Goal: Information Seeking & Learning: Learn about a topic

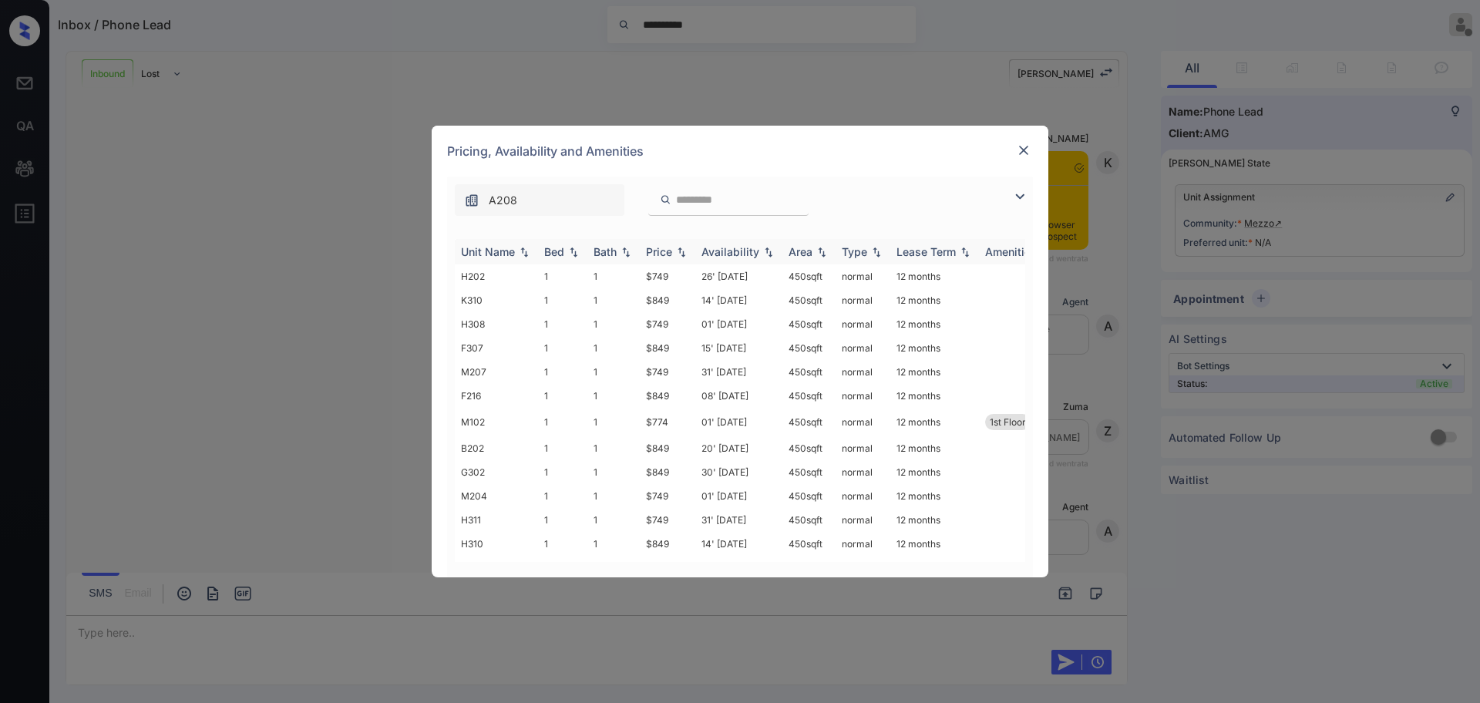
scroll to position [871, 0]
click at [671, 247] on div "Price" at bounding box center [659, 251] width 26 height 13
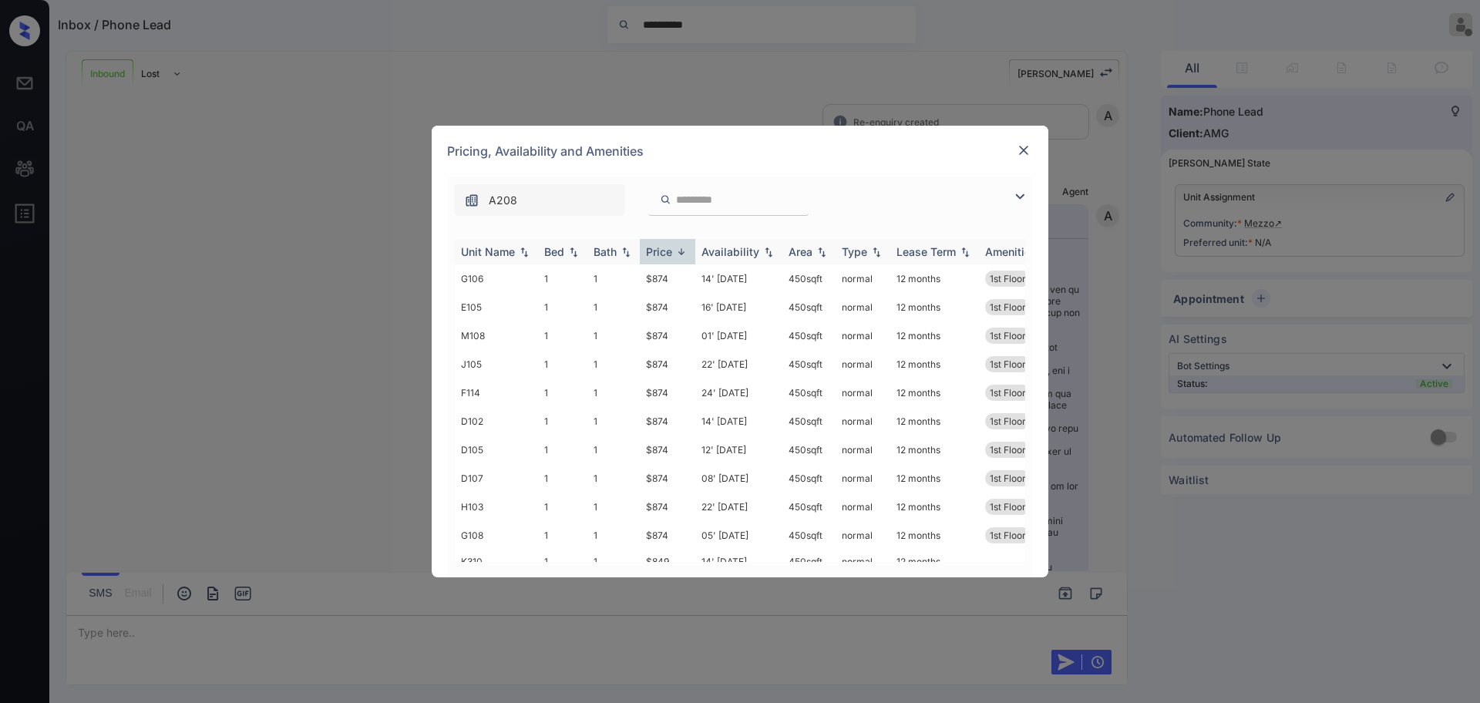
click at [671, 247] on div "Price" at bounding box center [659, 251] width 26 height 13
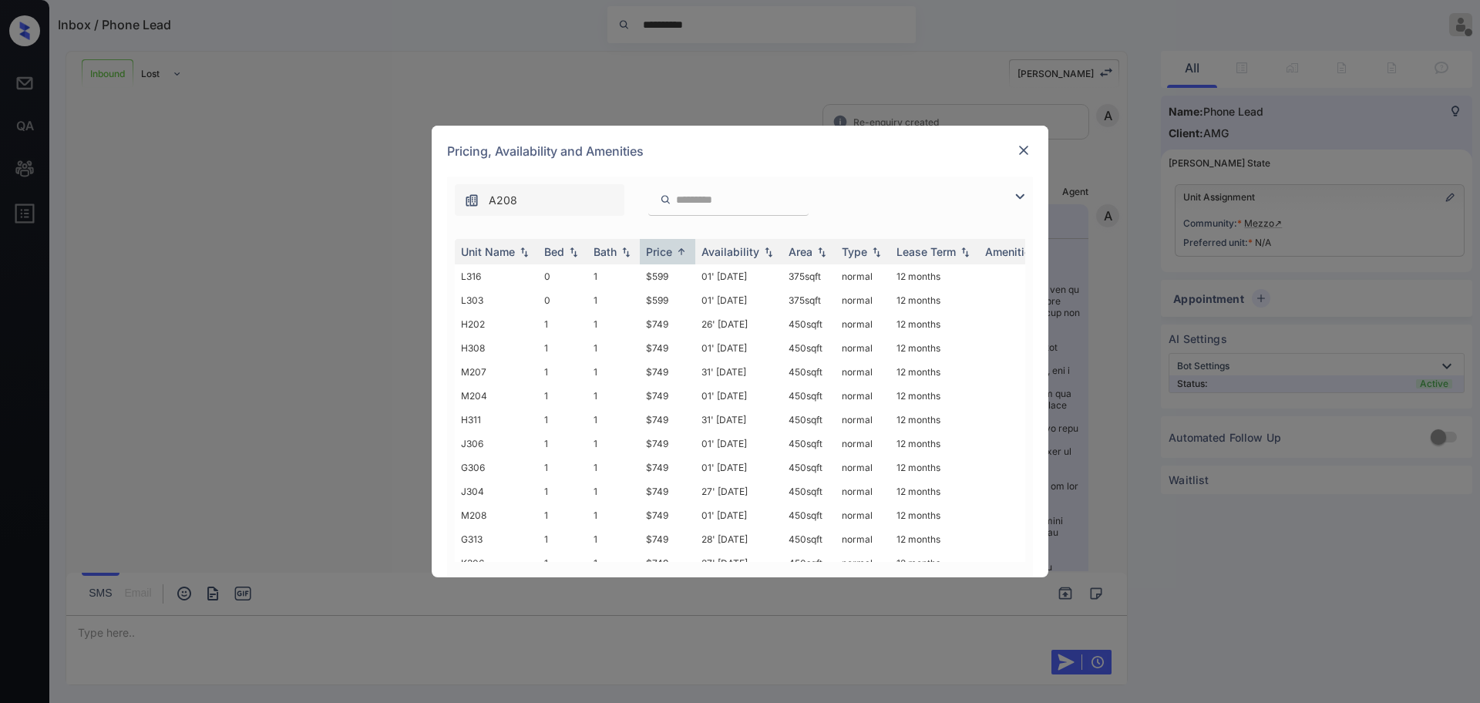
click at [1013, 150] on div "Pricing, Availability and Amenities" at bounding box center [740, 151] width 617 height 51
click at [1021, 153] on img at bounding box center [1023, 150] width 15 height 15
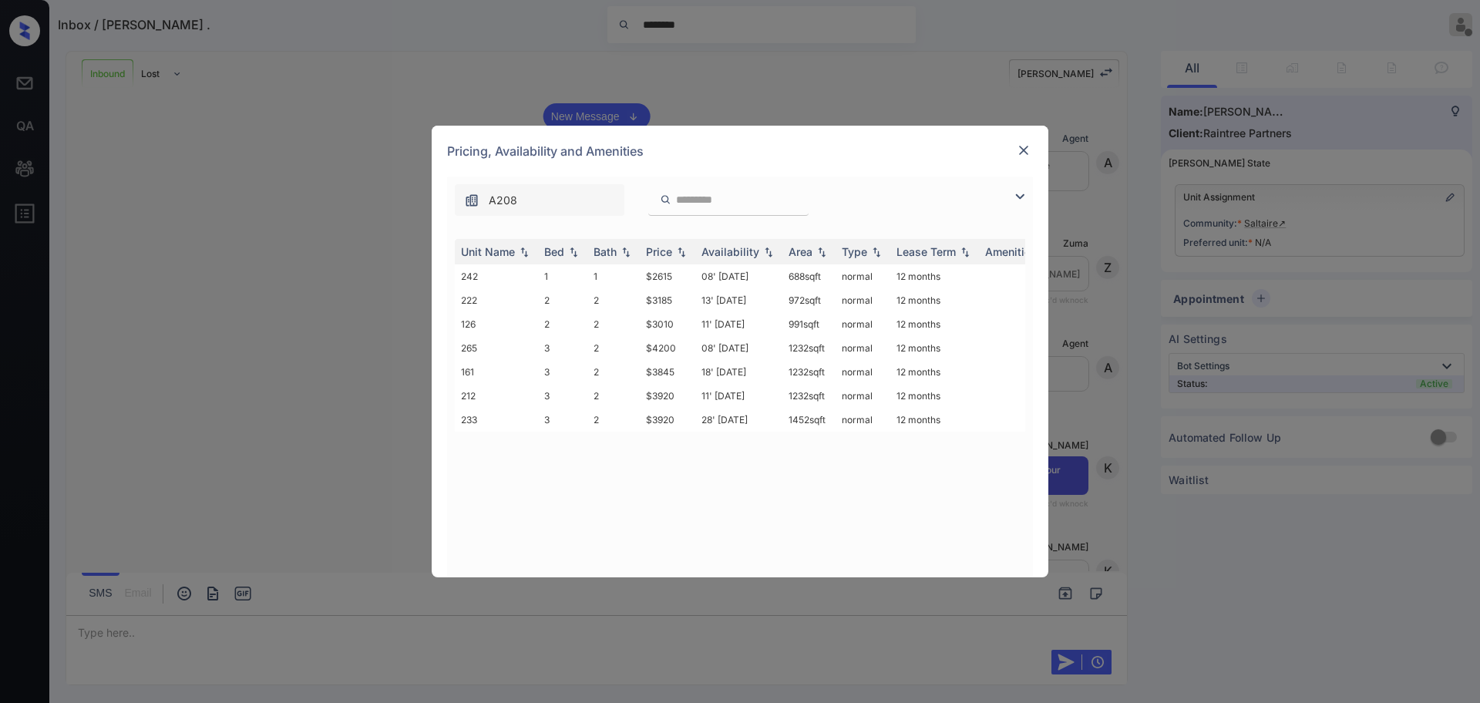
scroll to position [631, 0]
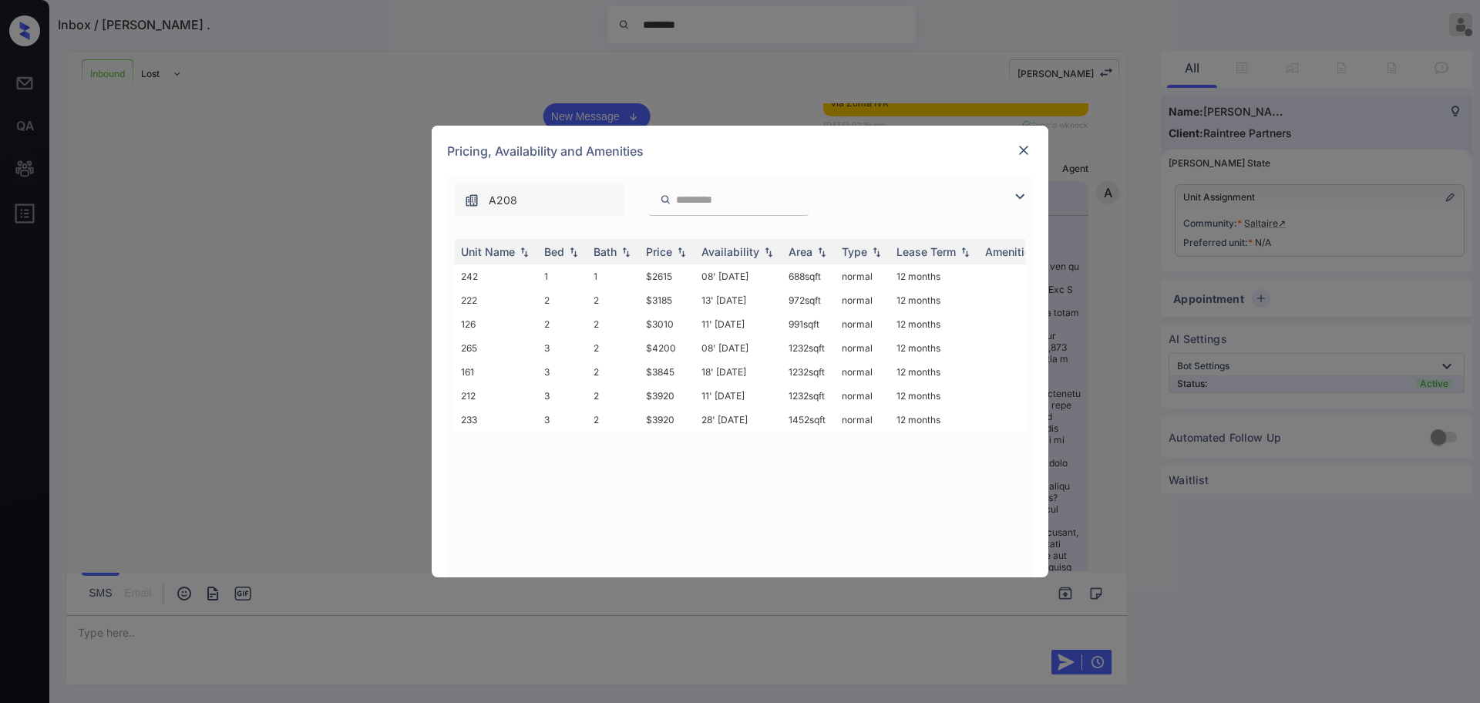
click at [1018, 150] on img at bounding box center [1023, 150] width 15 height 15
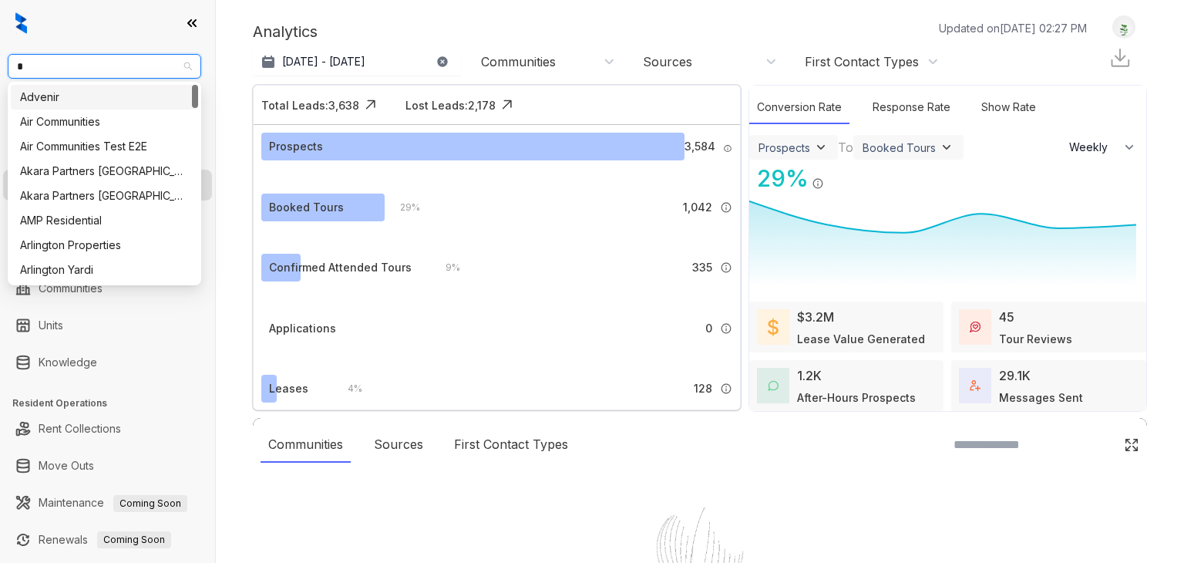
select select "******"
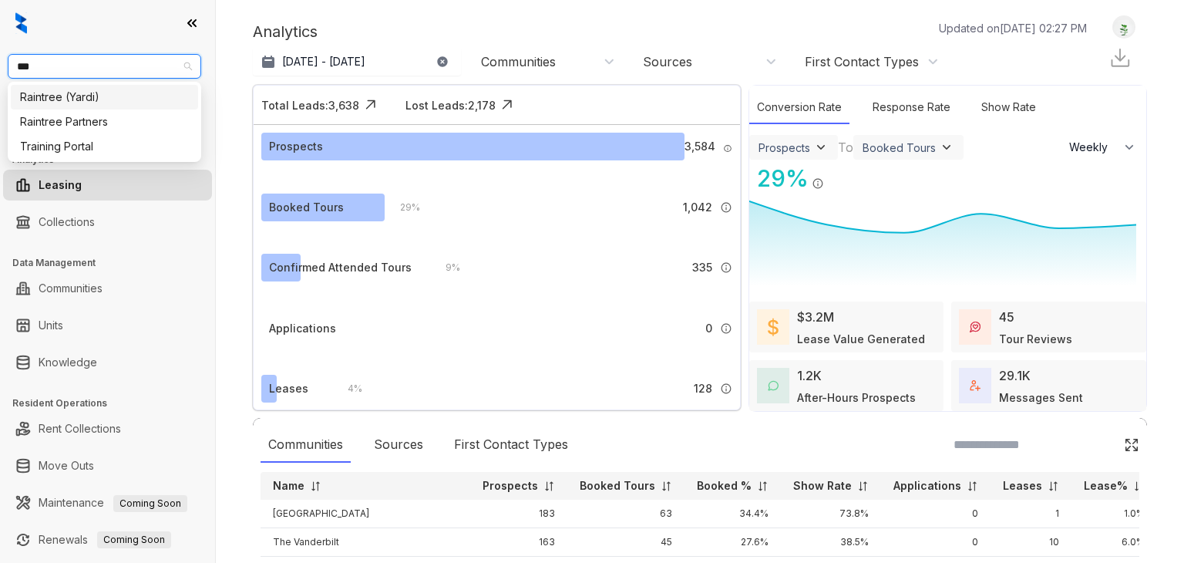
type input "****"
click at [99, 121] on div "Raintree Partners" at bounding box center [104, 121] width 169 height 17
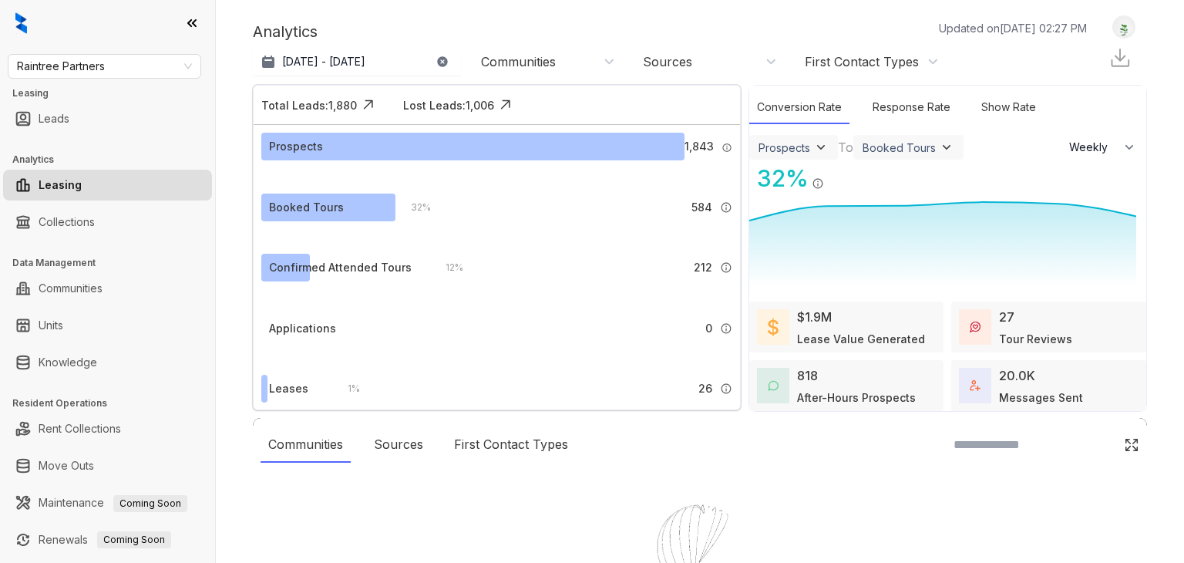
select select "******"
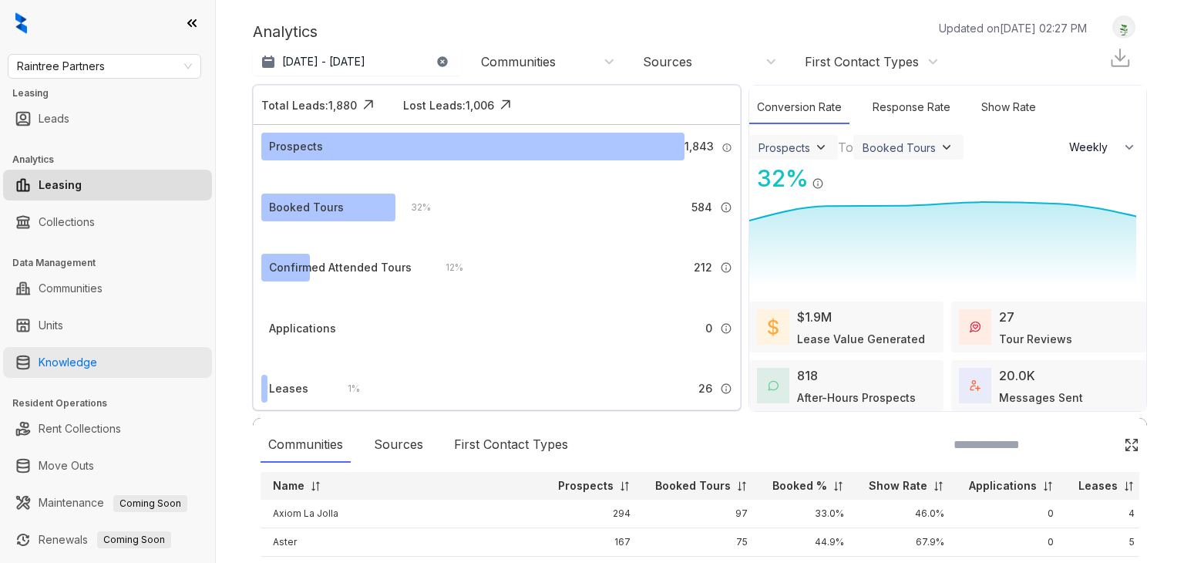
click at [80, 362] on link "Knowledge" at bounding box center [68, 362] width 59 height 31
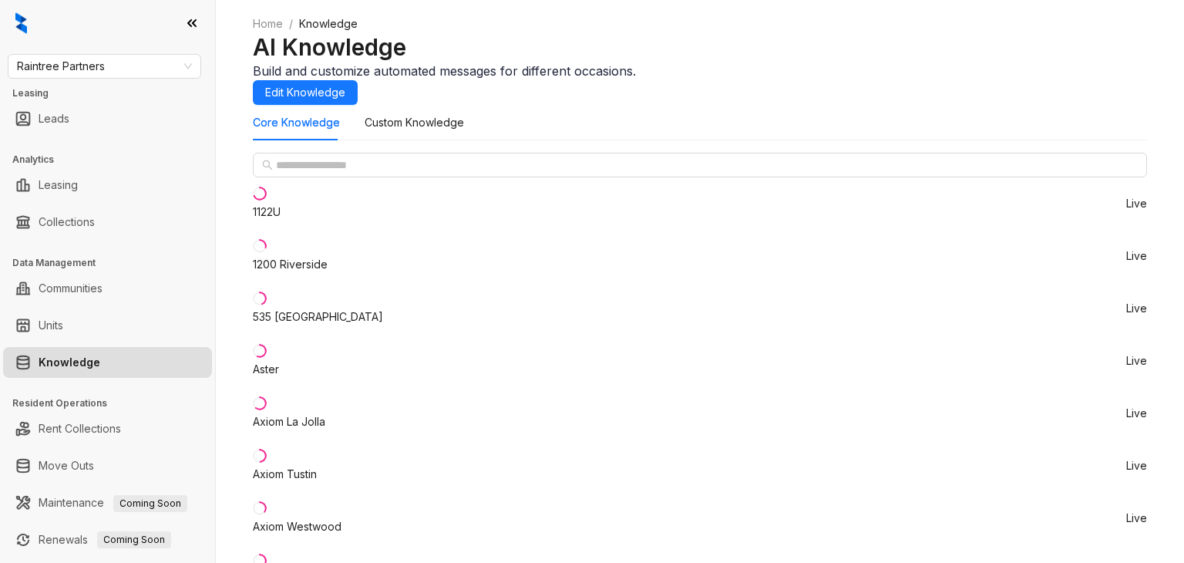
scroll to position [512, 0]
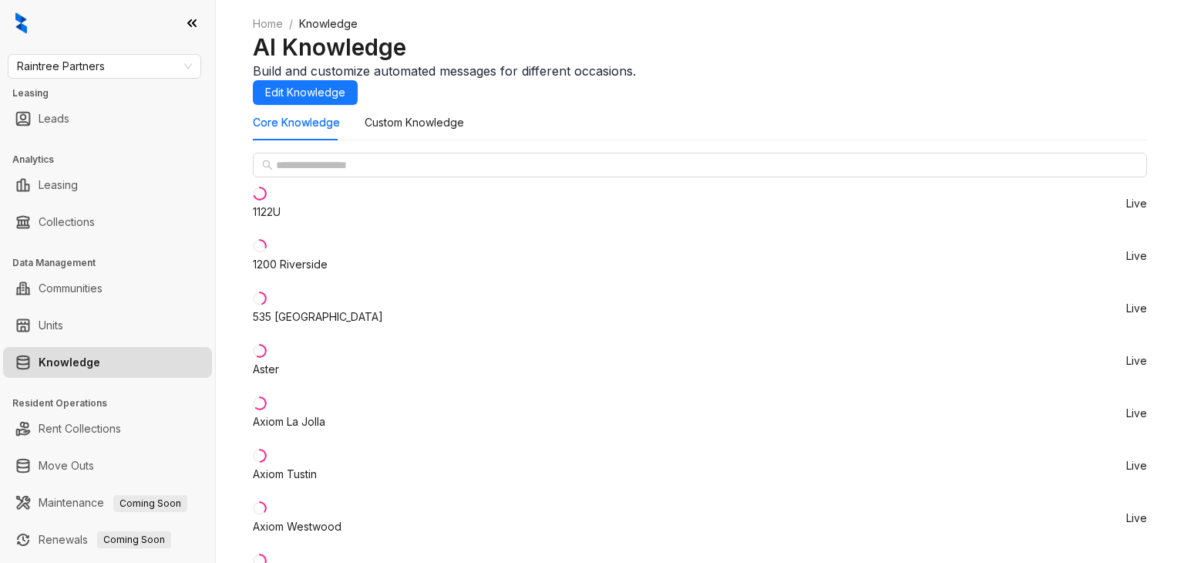
scroll to position [2442, 0]
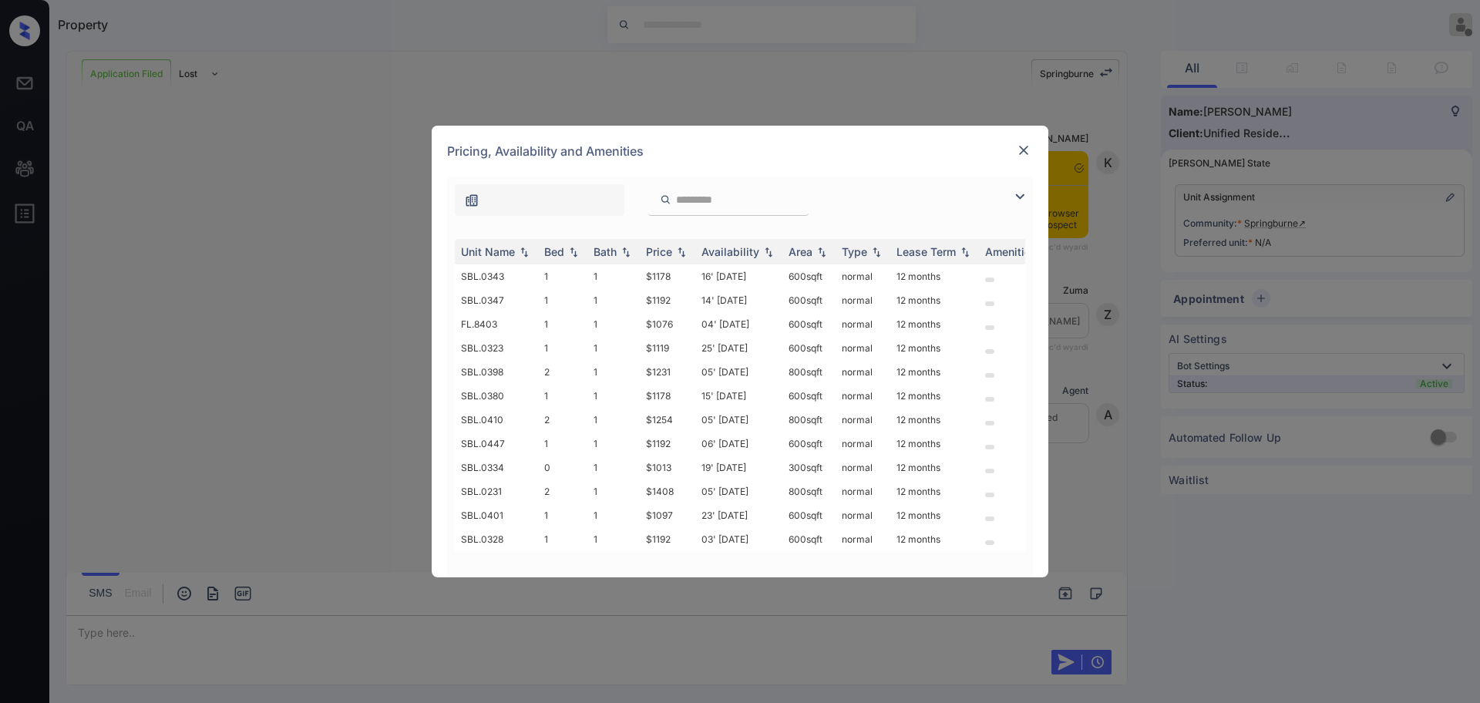
click at [1021, 148] on img at bounding box center [1023, 150] width 15 height 15
click at [659, 246] on div "Price" at bounding box center [659, 251] width 26 height 13
click at [1018, 154] on img at bounding box center [1023, 150] width 15 height 15
